Goal: Task Accomplishment & Management: Use online tool/utility

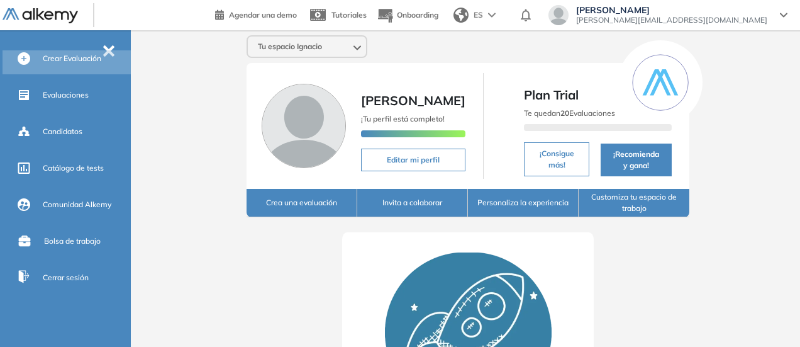
click at [112, 53] on div "Crear Evaluación" at bounding box center [86, 58] width 86 height 21
